Goal: Use online tool/utility: Use online tool/utility

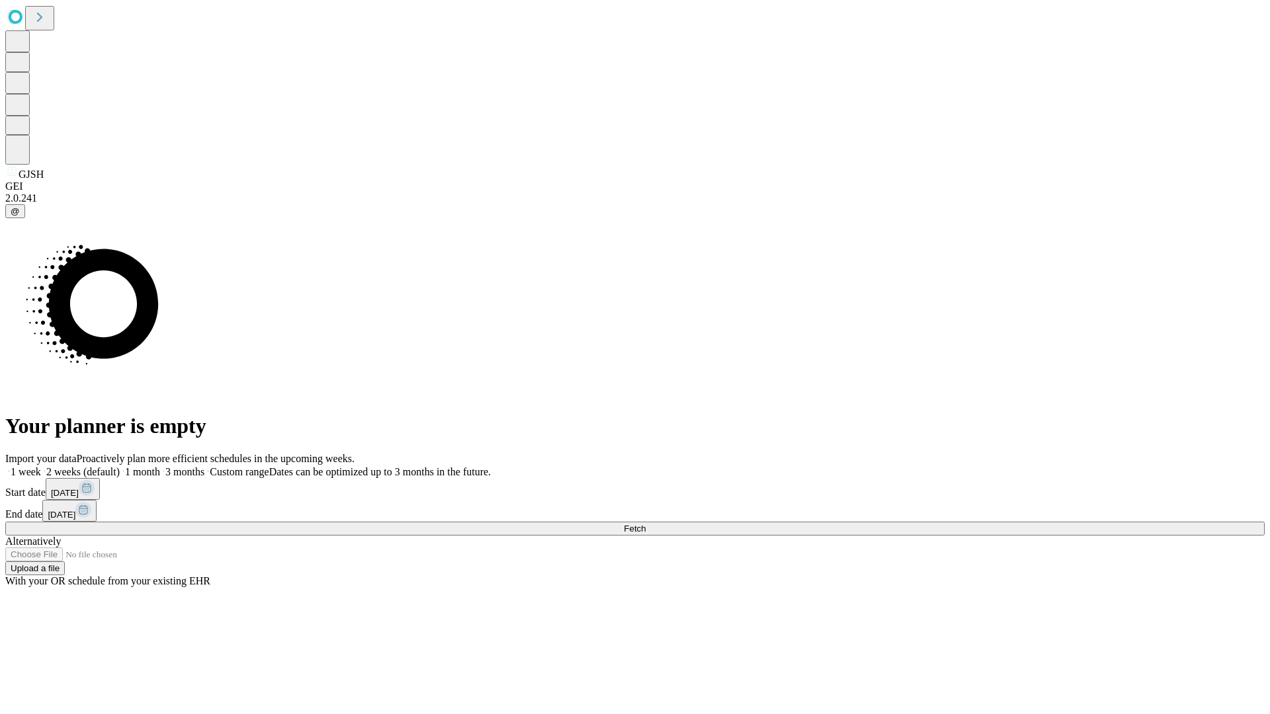
click at [646, 524] on span "Fetch" at bounding box center [635, 529] width 22 height 10
